Goal: Download file/media

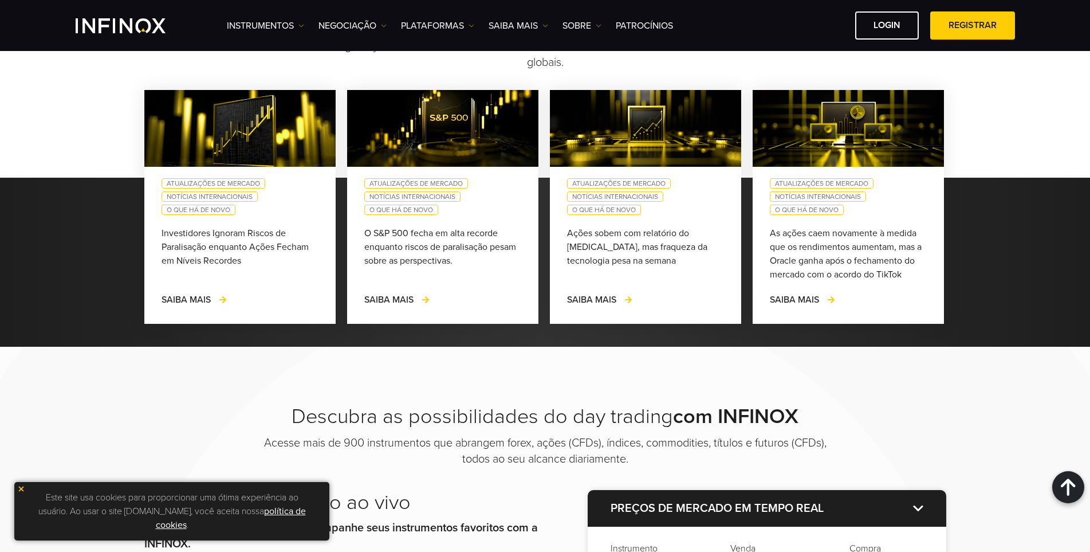
scroll to position [974, 0]
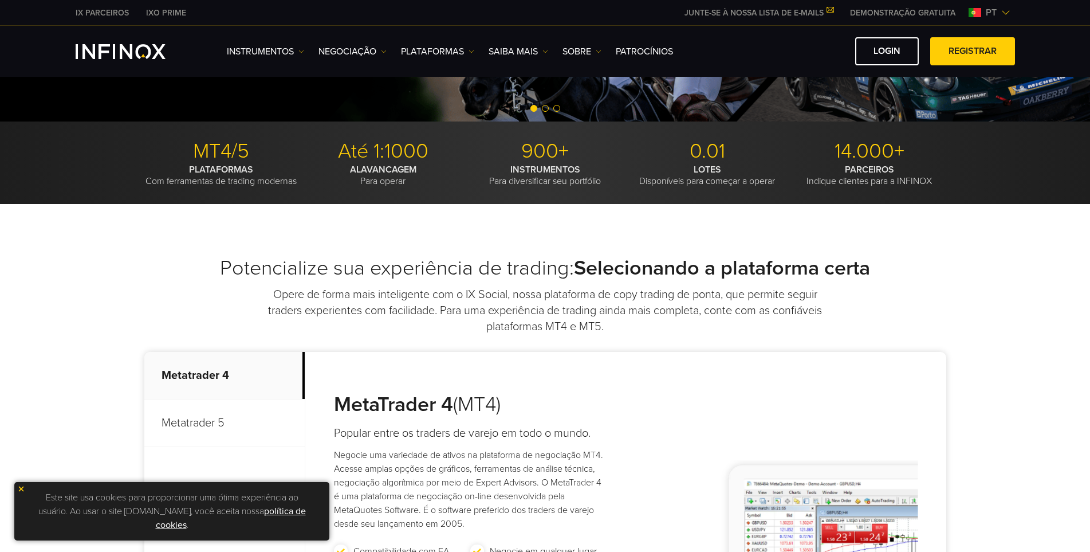
scroll to position [286, 0]
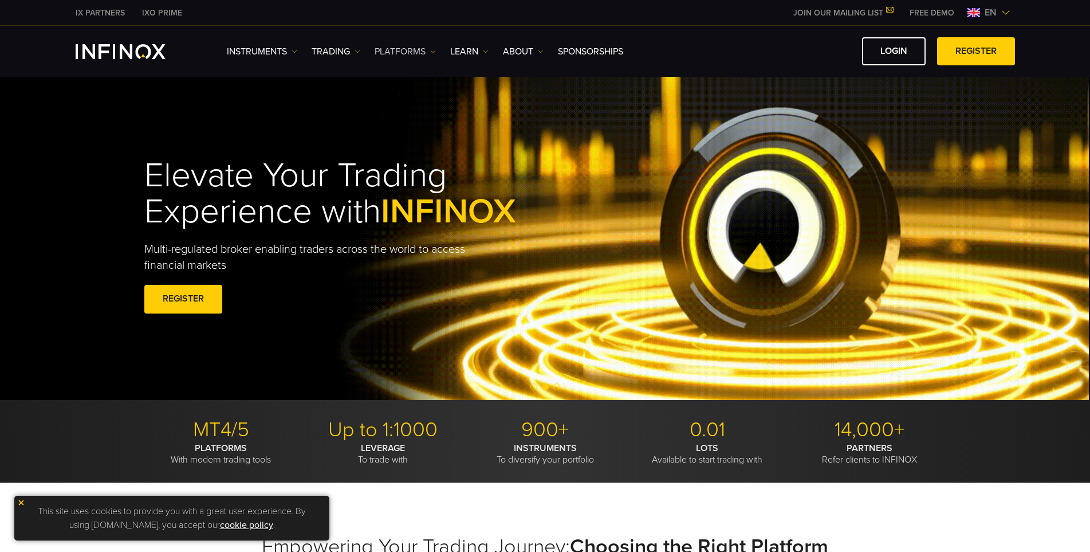
click at [419, 53] on link "PLATFORMS" at bounding box center [405, 52] width 61 height 14
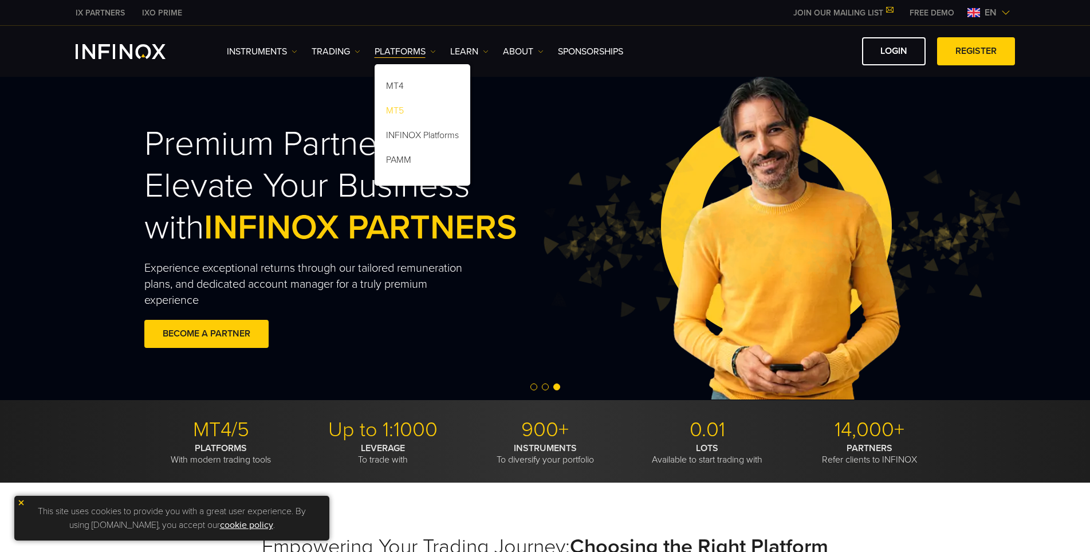
click at [401, 108] on link "MT5" at bounding box center [423, 112] width 96 height 25
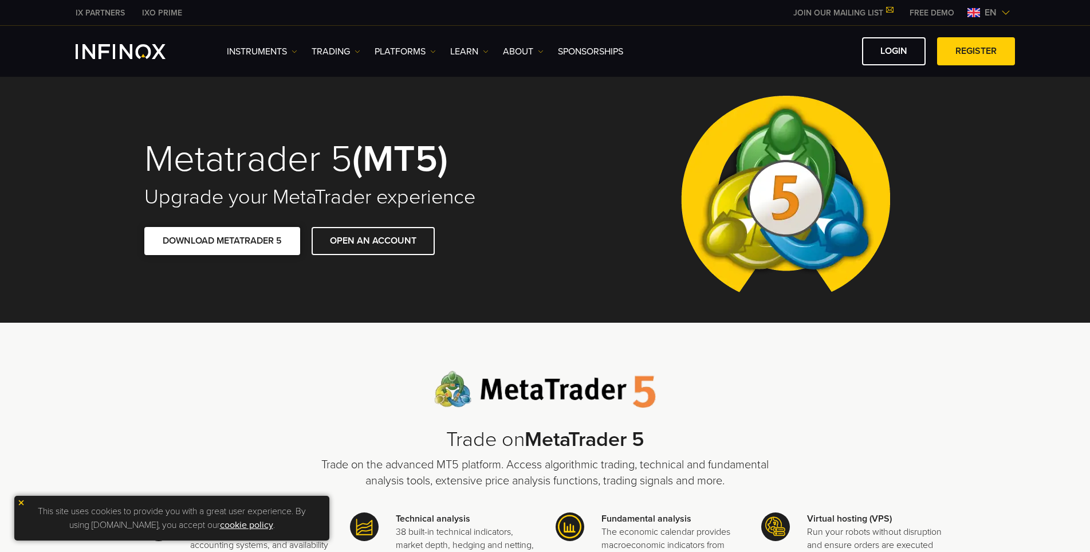
click at [247, 243] on link "DOWNLOAD METATRADER 5" at bounding box center [222, 241] width 156 height 28
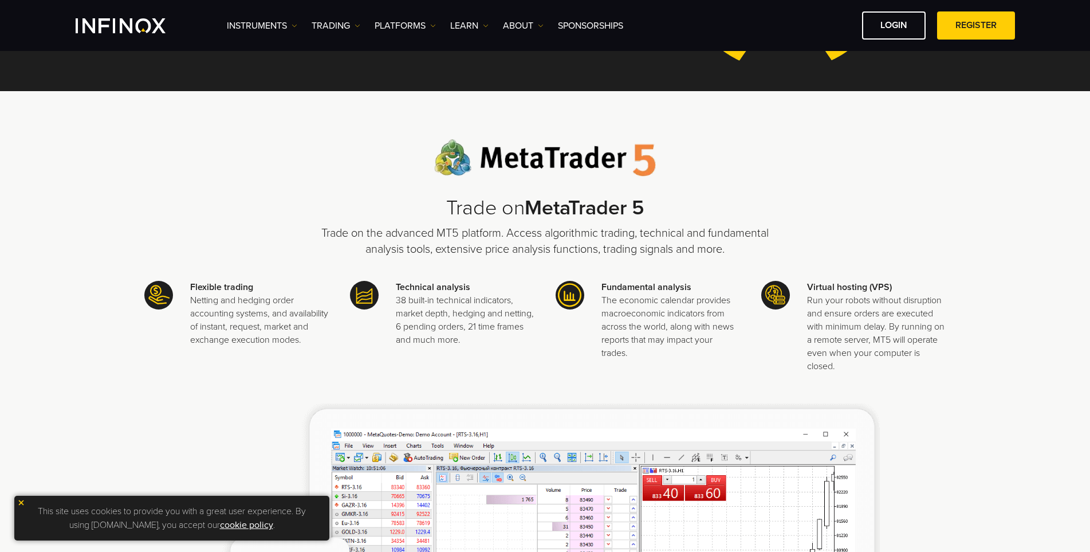
scroll to position [229, 0]
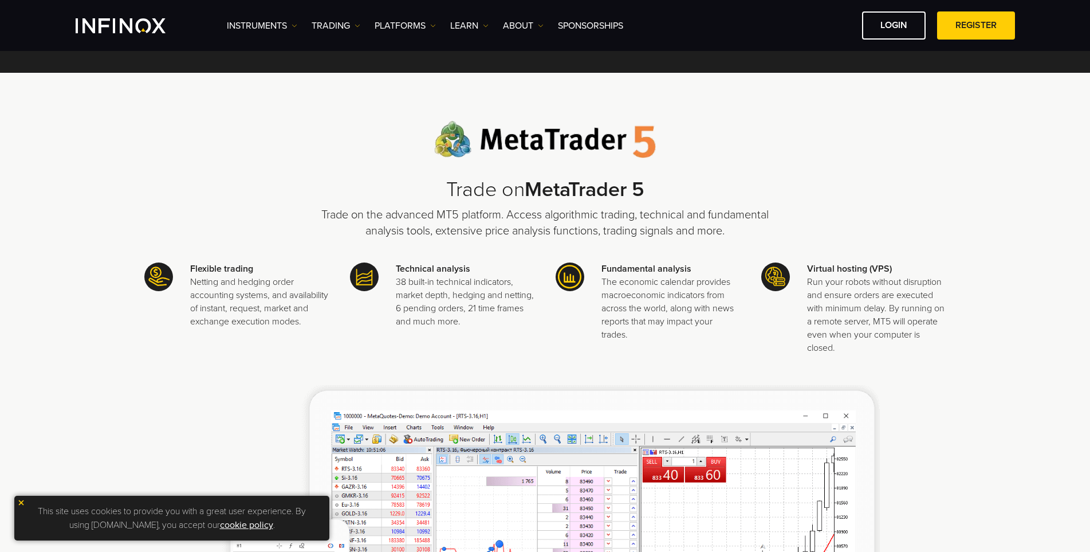
click at [278, 212] on div "Trade on MetaTrader 5 Trade on the advanced MT5 platform. Access algorithmic tr…" at bounding box center [545, 407] width 802 height 573
